Goal: Information Seeking & Learning: Understand process/instructions

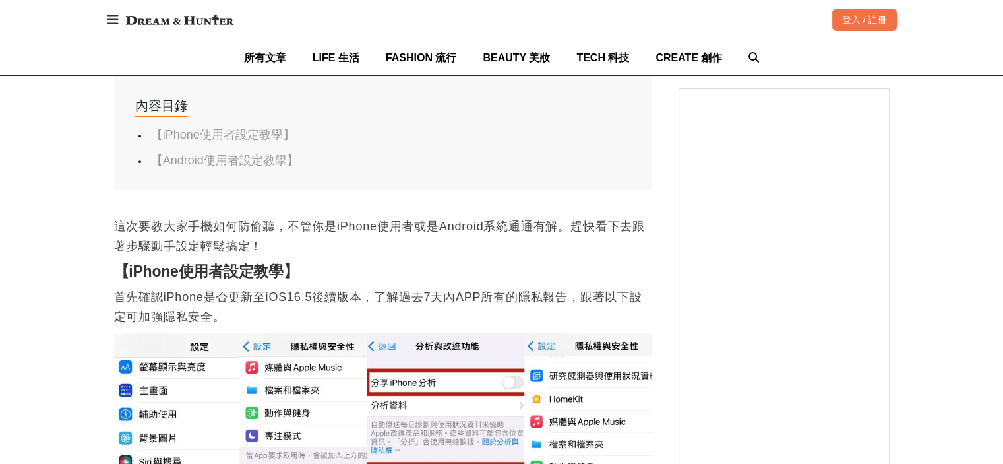
scroll to position [658, 0]
click at [245, 153] on link "【Android使用者設定教學】" at bounding box center [225, 159] width 148 height 13
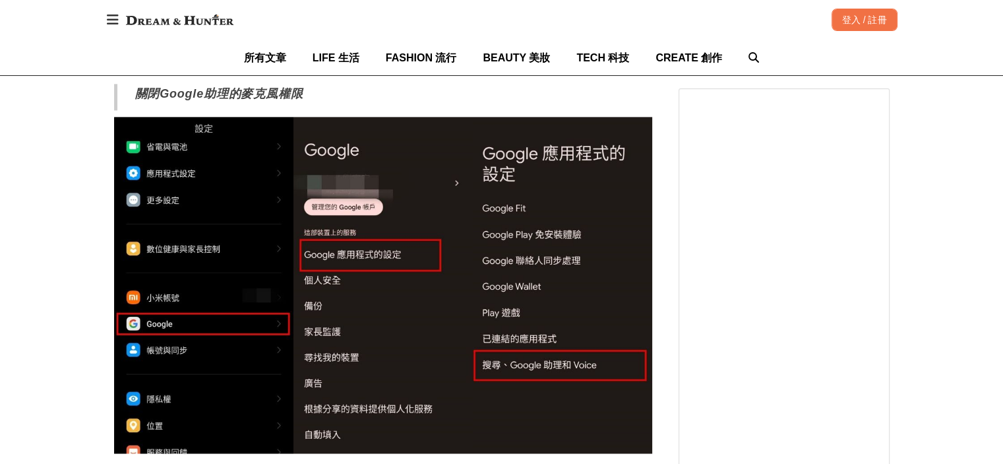
scroll to position [1839, 0]
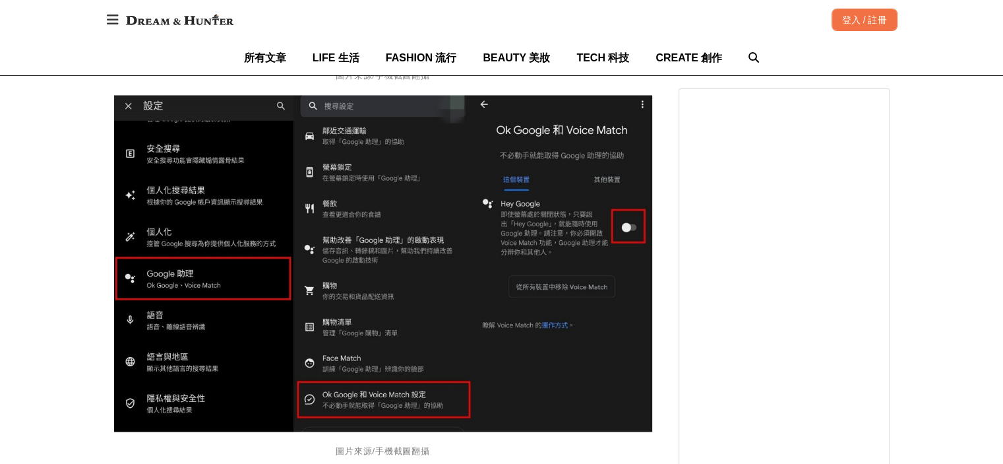
scroll to position [2236, 0]
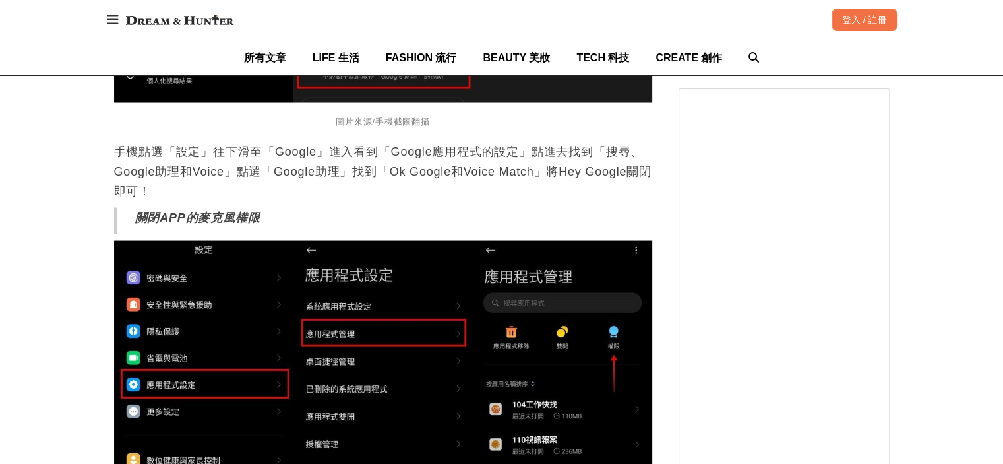
scroll to position [2565, 0]
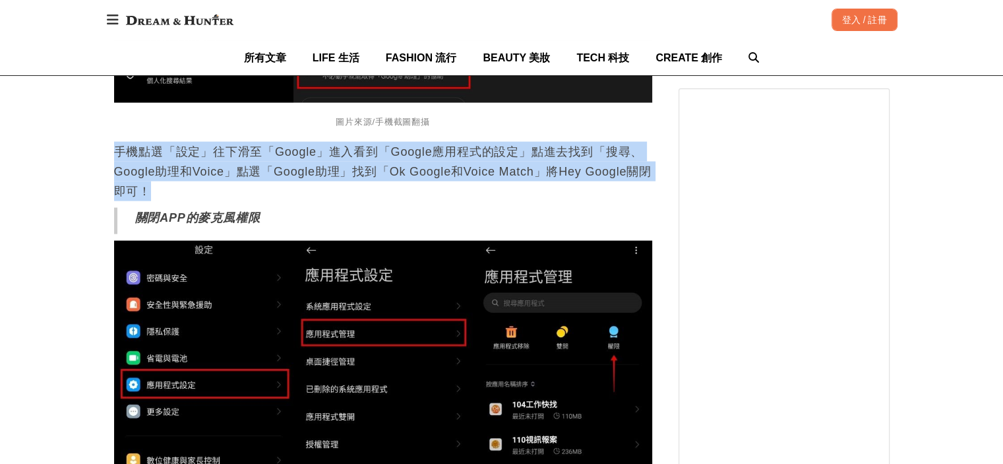
drag, startPoint x: 116, startPoint y: 152, endPoint x: 194, endPoint y: 194, distance: 88.2
click at [194, 194] on p "手機點選「設定」往下滑至「Google」進入看到「Google應用程式的設定」點進去找到「搜尋、Google助理和Voice」點選「Google助理」找到「O…" at bounding box center [383, 171] width 538 height 59
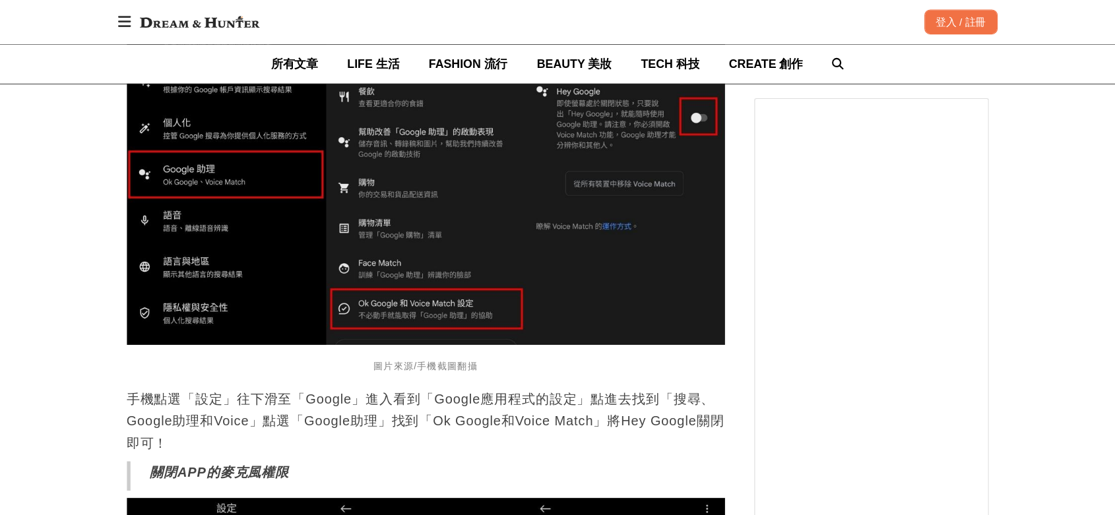
scroll to position [2302, 0]
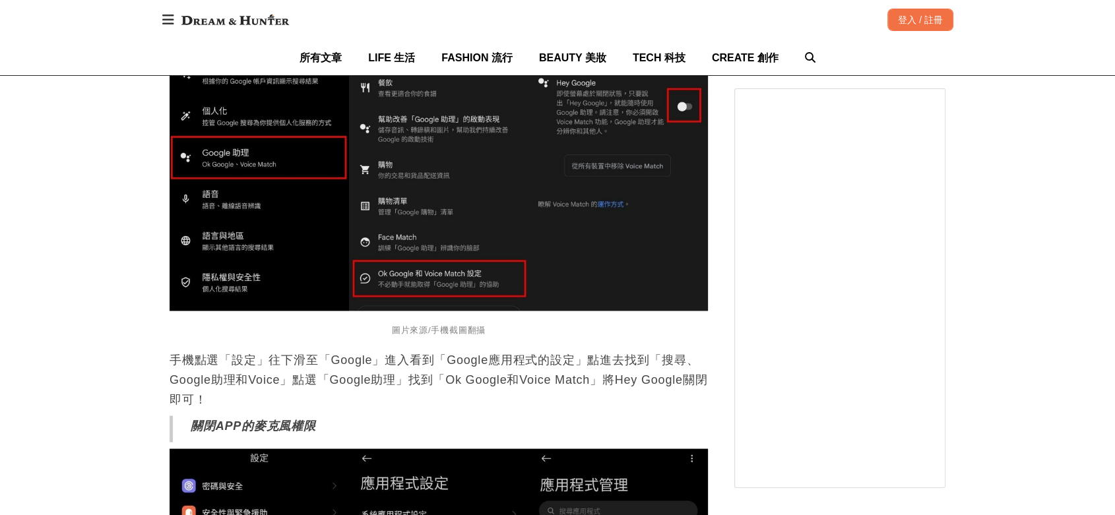
drag, startPoint x: 715, startPoint y: 7, endPoint x: 5, endPoint y: 300, distance: 768.5
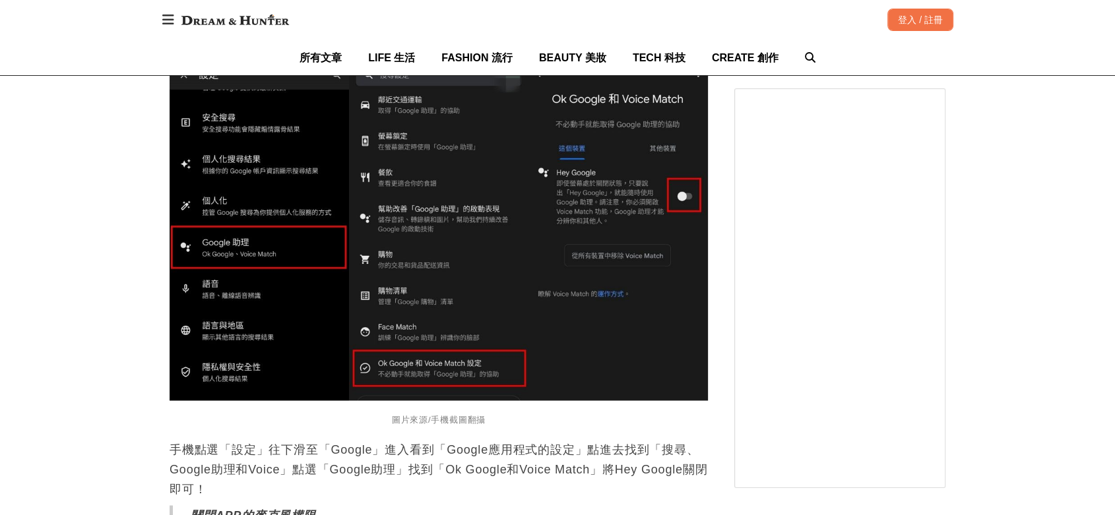
scroll to position [2199, 0]
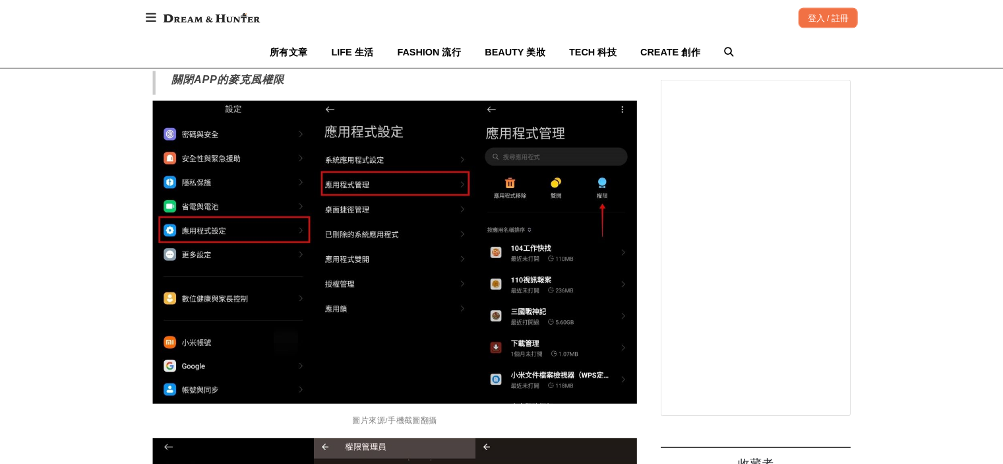
scroll to position [2638, 0]
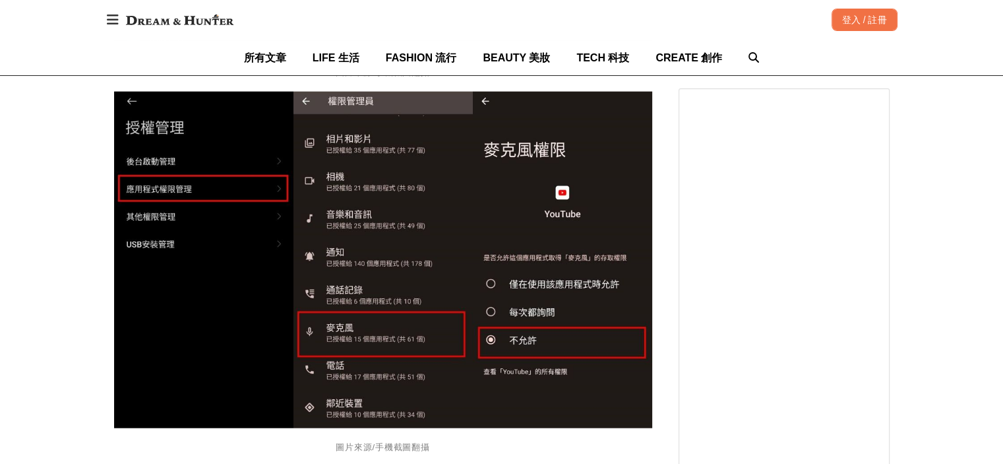
scroll to position [3034, 0]
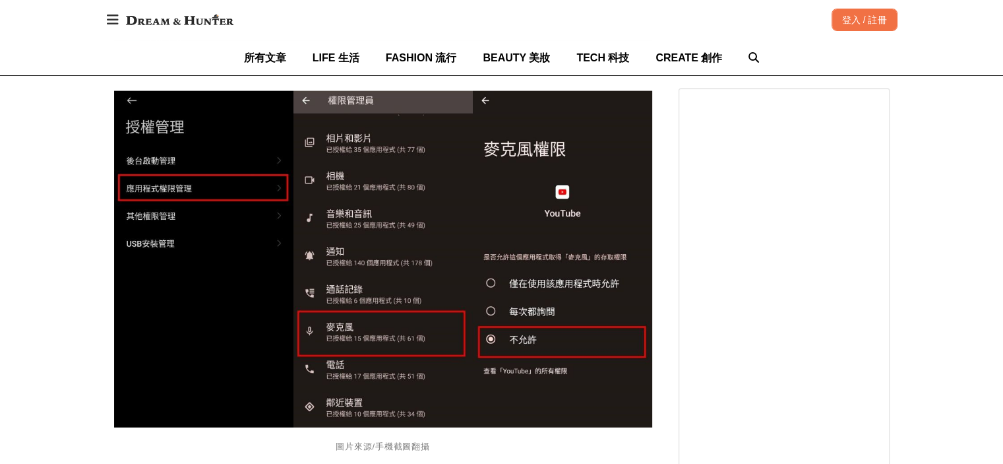
click at [63, 313] on div "首頁 / 3C 話題 [URL][DOMAIN_NAME] 收藏 手機防偷聽！教你保護隱私不被竊聽【iPhone、Android教學】只要簡單幾步驟關閉設定立…" at bounding box center [501, 242] width 1003 height 6344
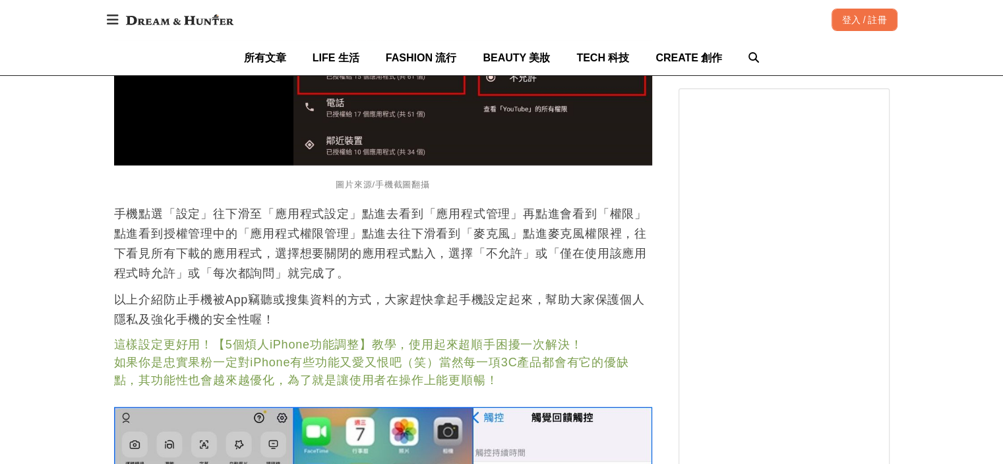
scroll to position [3297, 0]
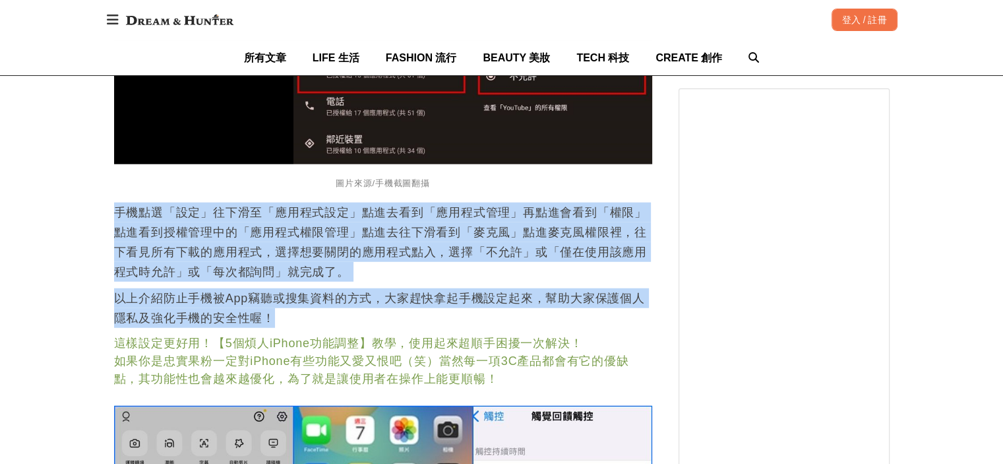
drag, startPoint x: 116, startPoint y: 210, endPoint x: 385, endPoint y: 313, distance: 288.2
click at [385, 313] on p "以上介紹防止手機被App竊聽或搜集資料的方式，大家趕快拿起手機設定起來，幫助大家保護個人隱私及強化手機的安全性喔！" at bounding box center [383, 308] width 538 height 40
drag, startPoint x: 116, startPoint y: 213, endPoint x: 330, endPoint y: 323, distance: 240.5
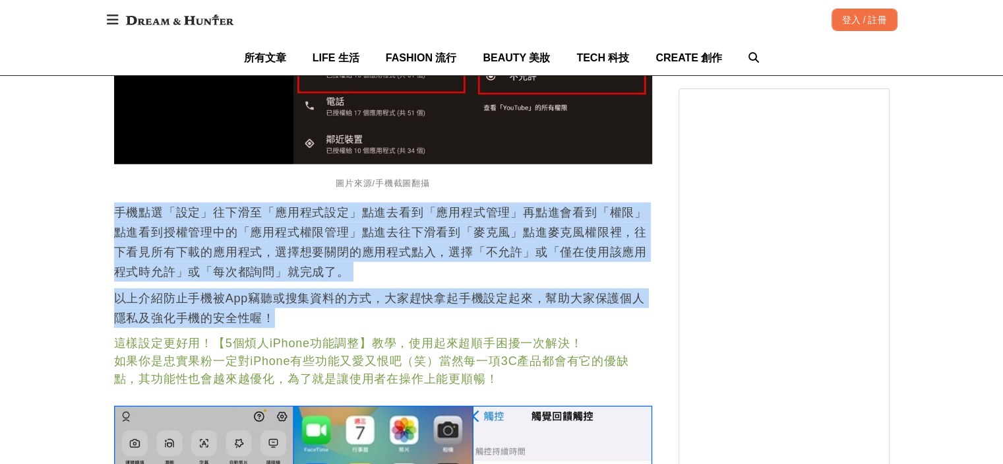
copy div "手機點選「設定」往下滑至「應用程式設定」點進去看到「應用程式管理」再點進會看到「權限」點進看到授權管理中的「應用程式權限管理」點進去往下滑看到「麥克風」點進麥…"
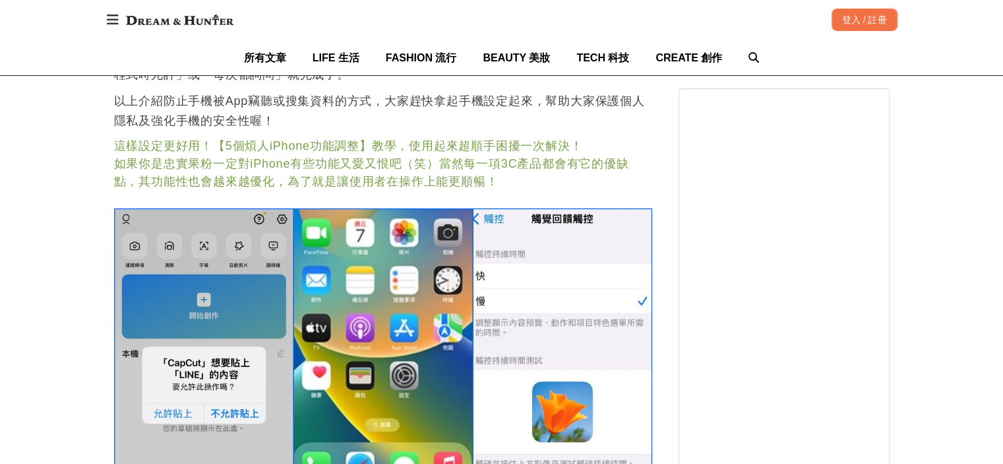
scroll to position [3495, 0]
